Goal: Find specific page/section: Find specific page/section

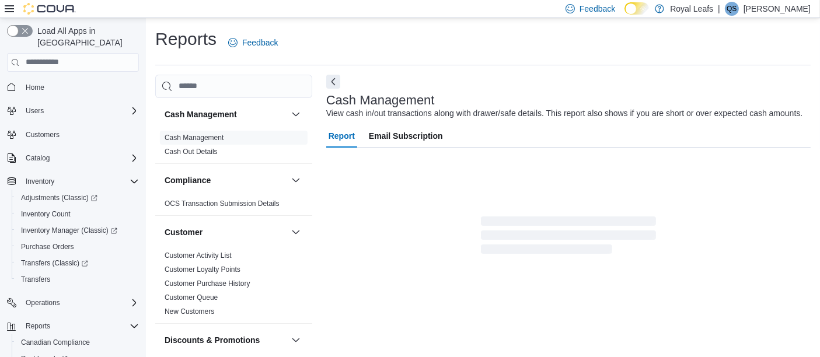
scroll to position [61, 0]
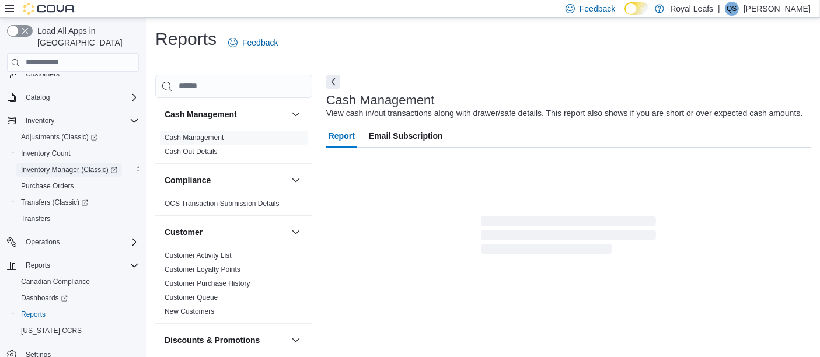
click at [98, 165] on span "Inventory Manager (Classic)" at bounding box center [69, 169] width 96 height 9
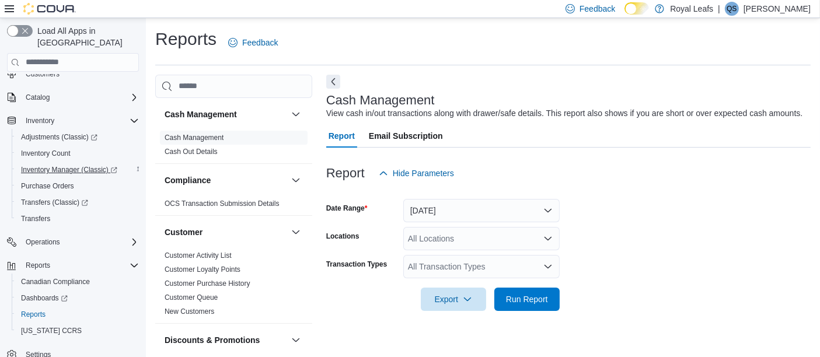
scroll to position [18, 0]
